Goal: Navigation & Orientation: Find specific page/section

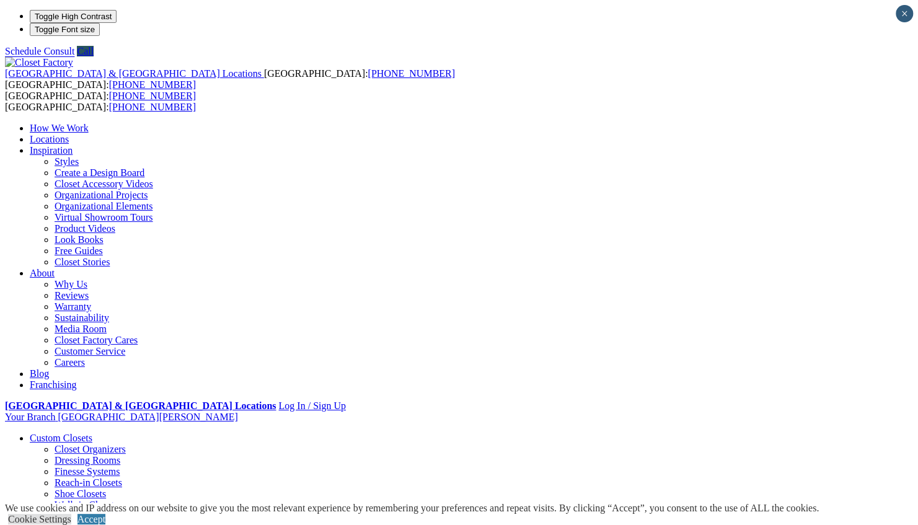
click at [69, 134] on link "Locations" at bounding box center [49, 139] width 39 height 11
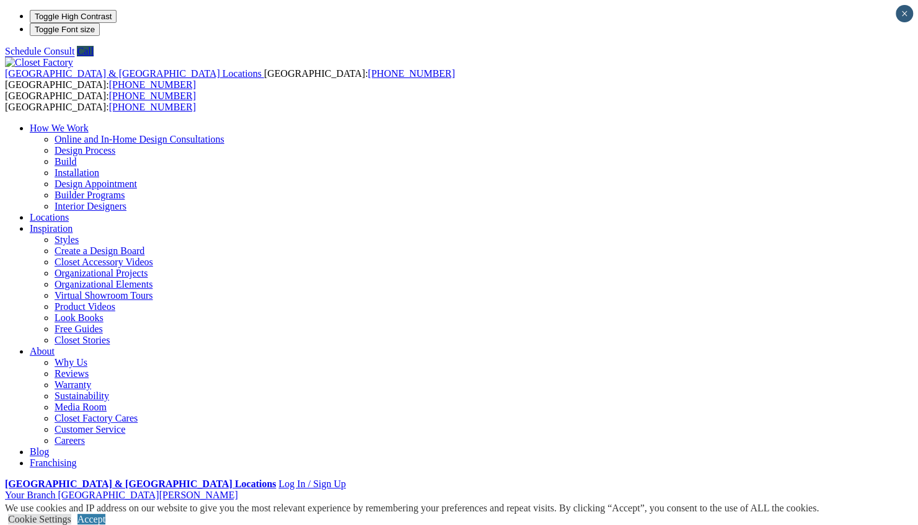
type input "*****"
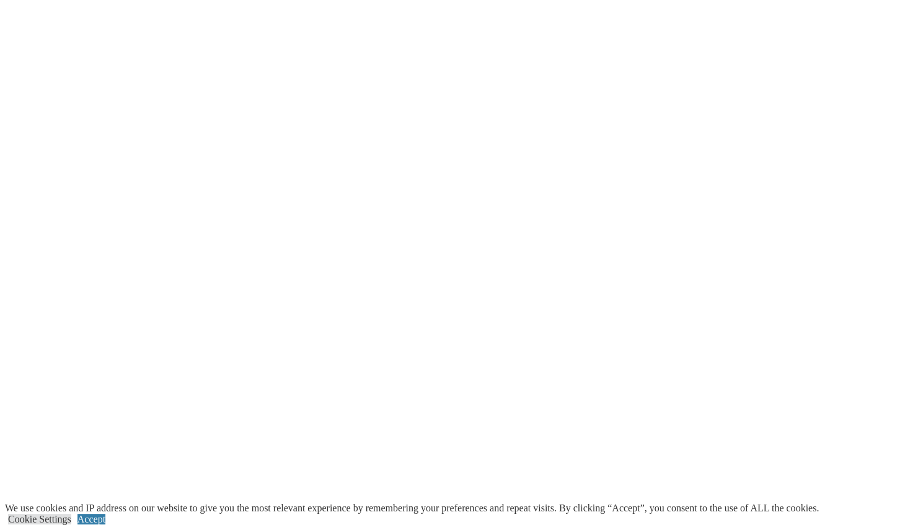
scroll to position [2187, 0]
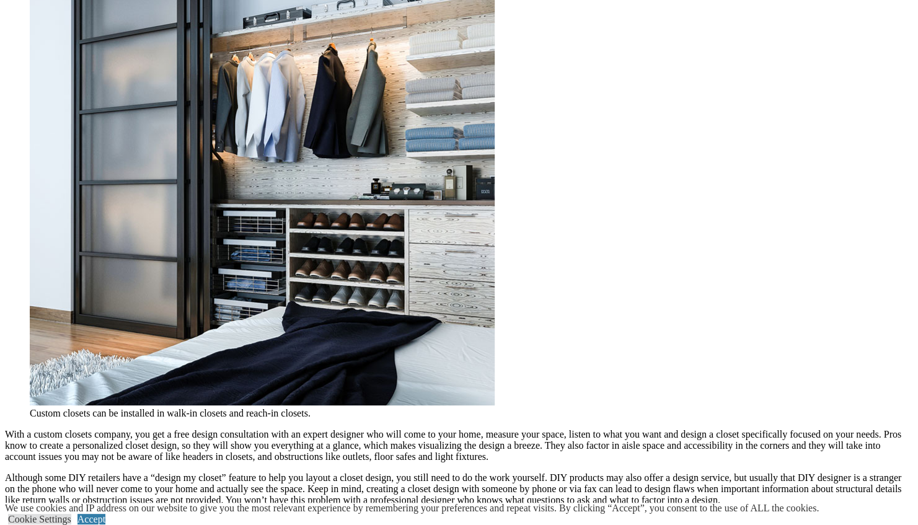
scroll to position [1516, 0]
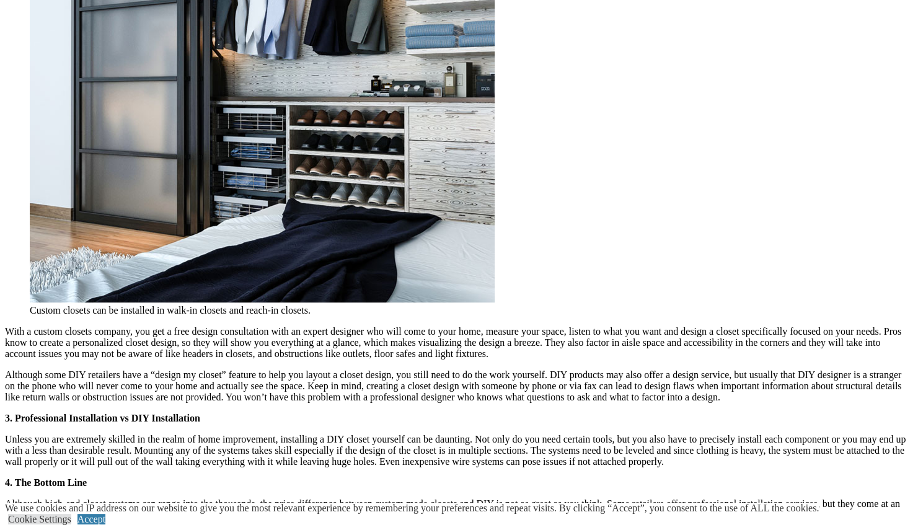
scroll to position [1817, 0]
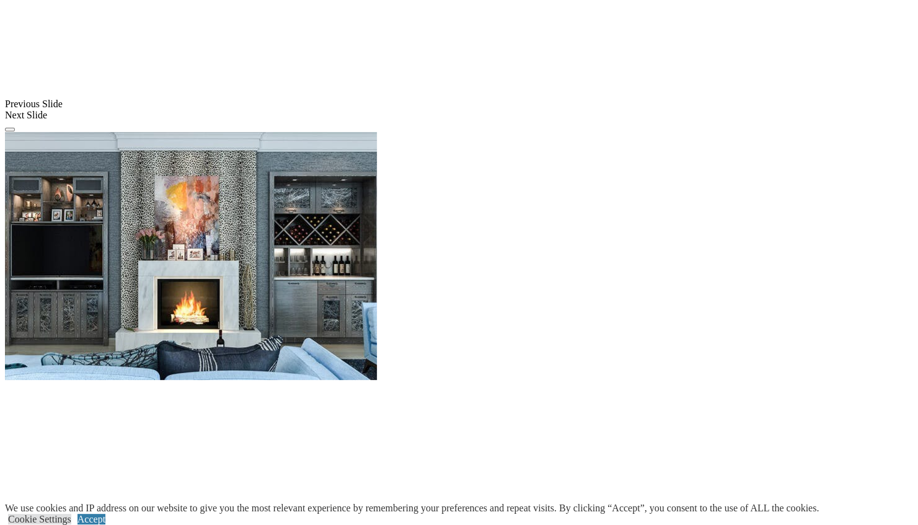
scroll to position [1075, 0]
